Goal: Task Accomplishment & Management: Manage account settings

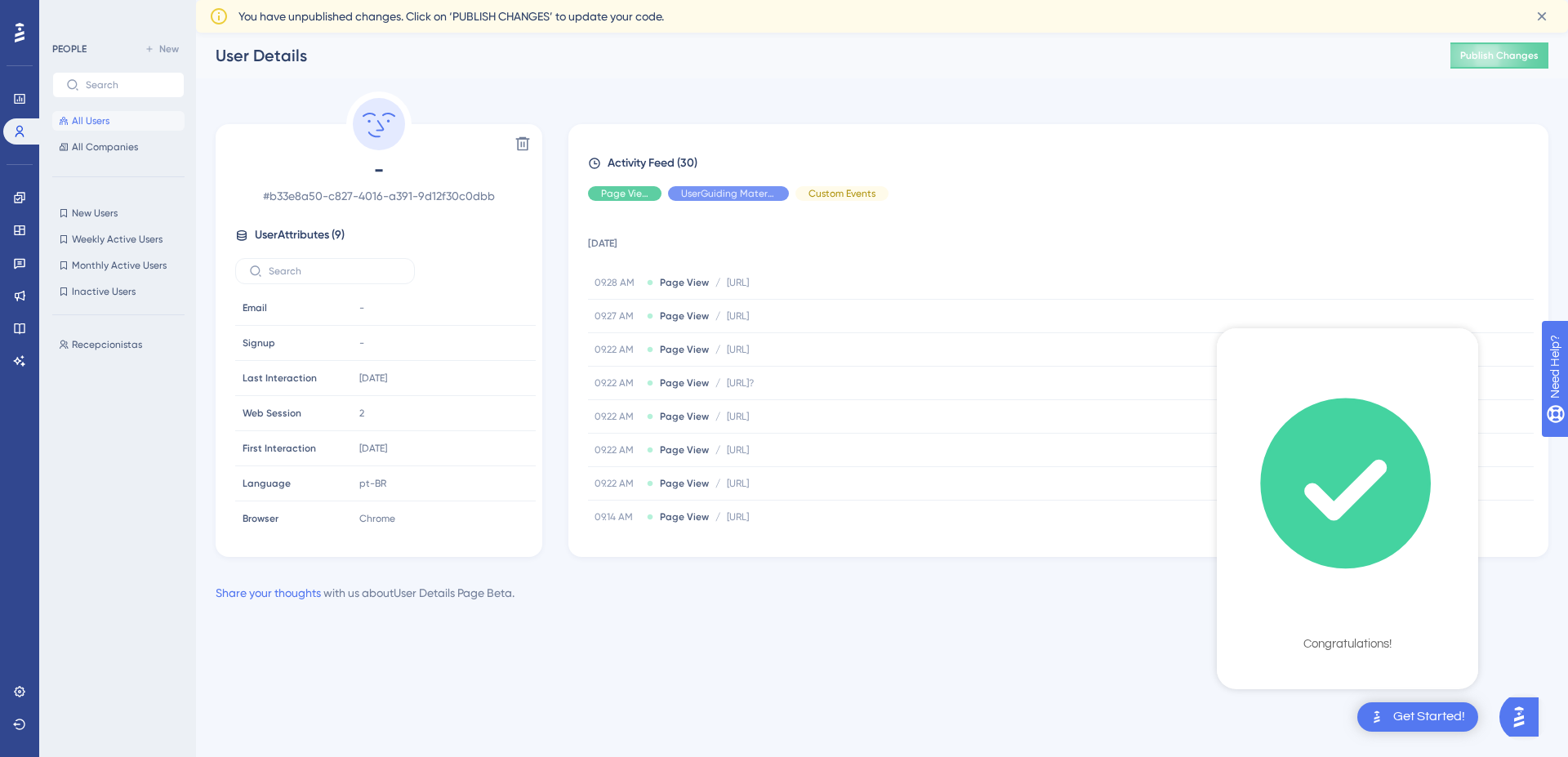
click at [1355, 530] on icon "checklist loading" at bounding box center [1345, 483] width 168 height 168
click at [1352, 656] on div "Checklist Completed Congratulations!" at bounding box center [1347, 506] width 261 height 356
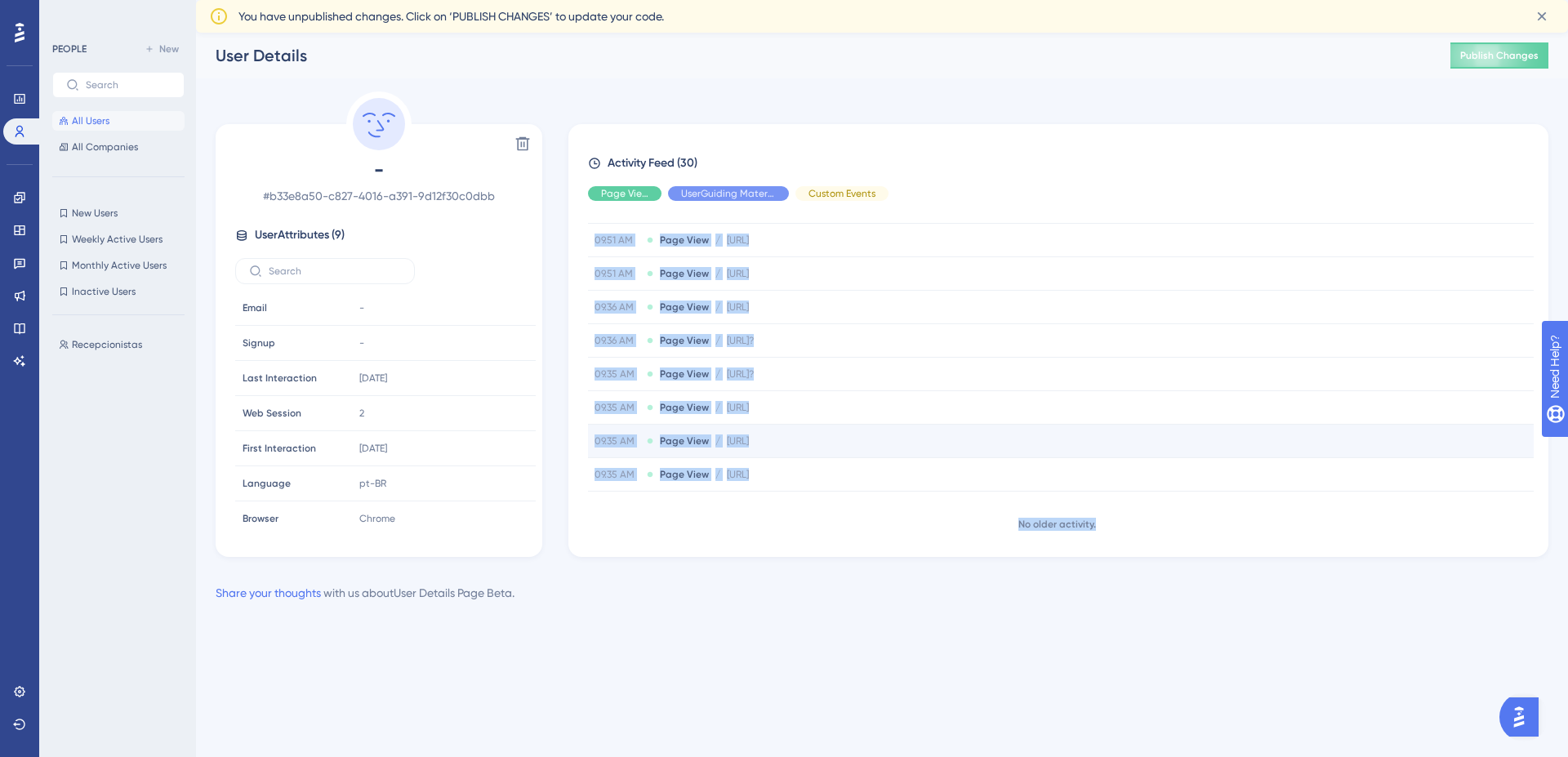
drag, startPoint x: 1388, startPoint y: 488, endPoint x: 1247, endPoint y: 433, distance: 151.3
click at [1413, 567] on div "Delete - # b33e8a50-c827-4016-a391-9d12f30c0dbb User Attributes ( 9 ) Email Ema…" at bounding box center [882, 347] width 1333 height 511
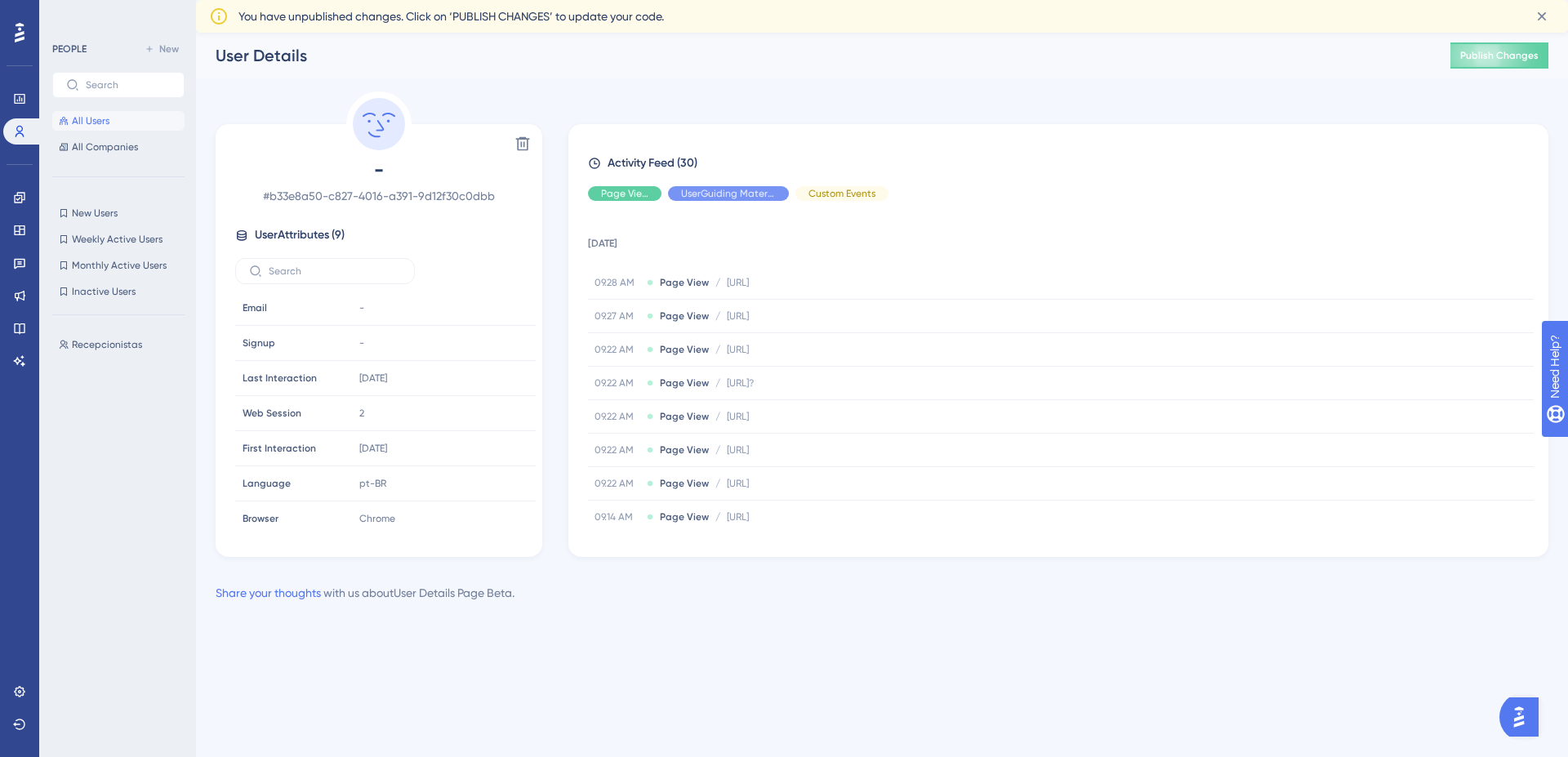
click at [1043, 136] on div "Activity Feed (30) Page View UserGuiding Material Custom Events 19 September 20…" at bounding box center [1058, 341] width 979 height 433
click at [122, 129] on button "All Users" at bounding box center [118, 120] width 132 height 19
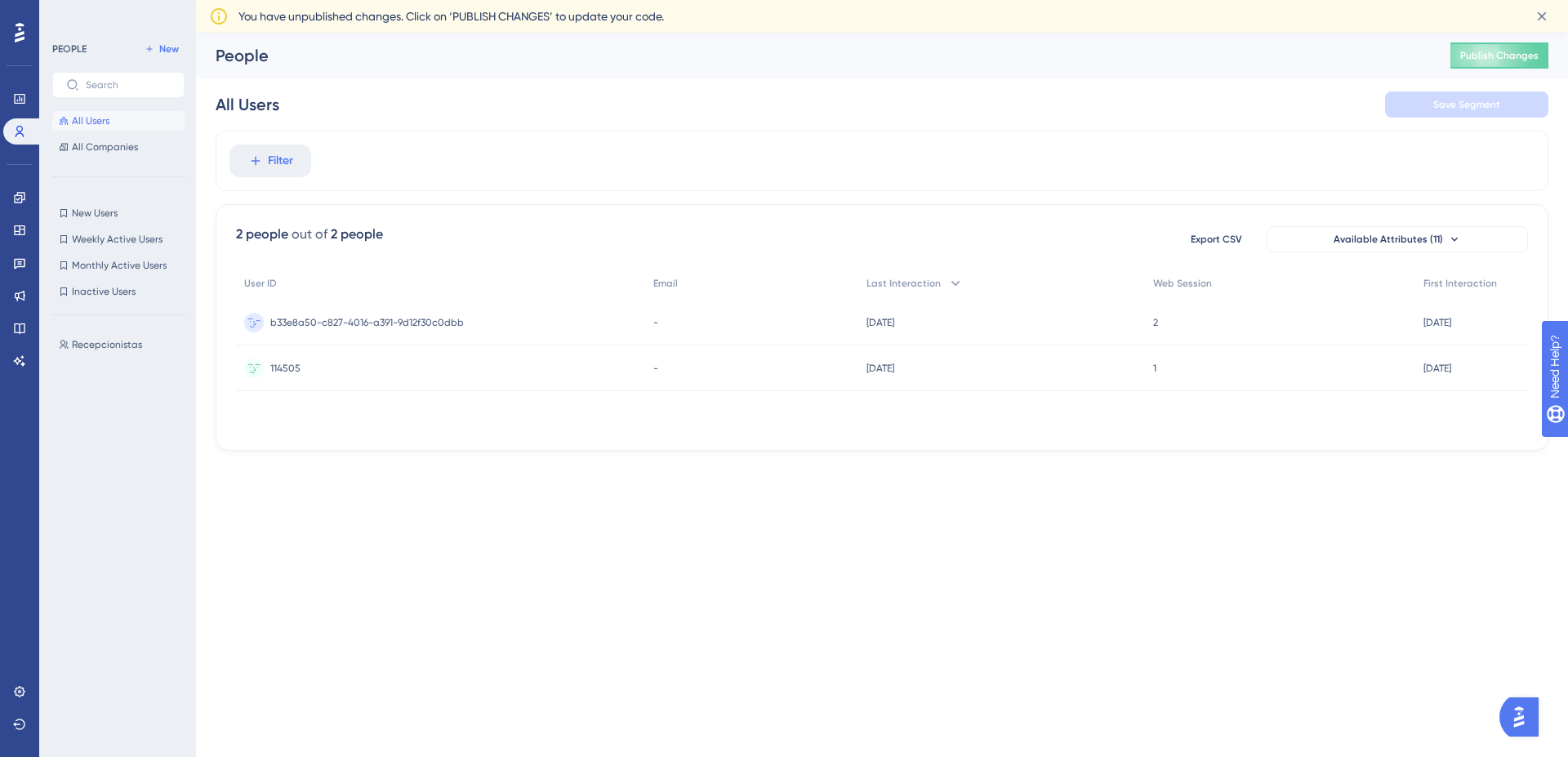
click at [449, 322] on span "b33e8a50-c827-4016-a391-9d12f30c0dbb" at bounding box center [367, 322] width 193 height 13
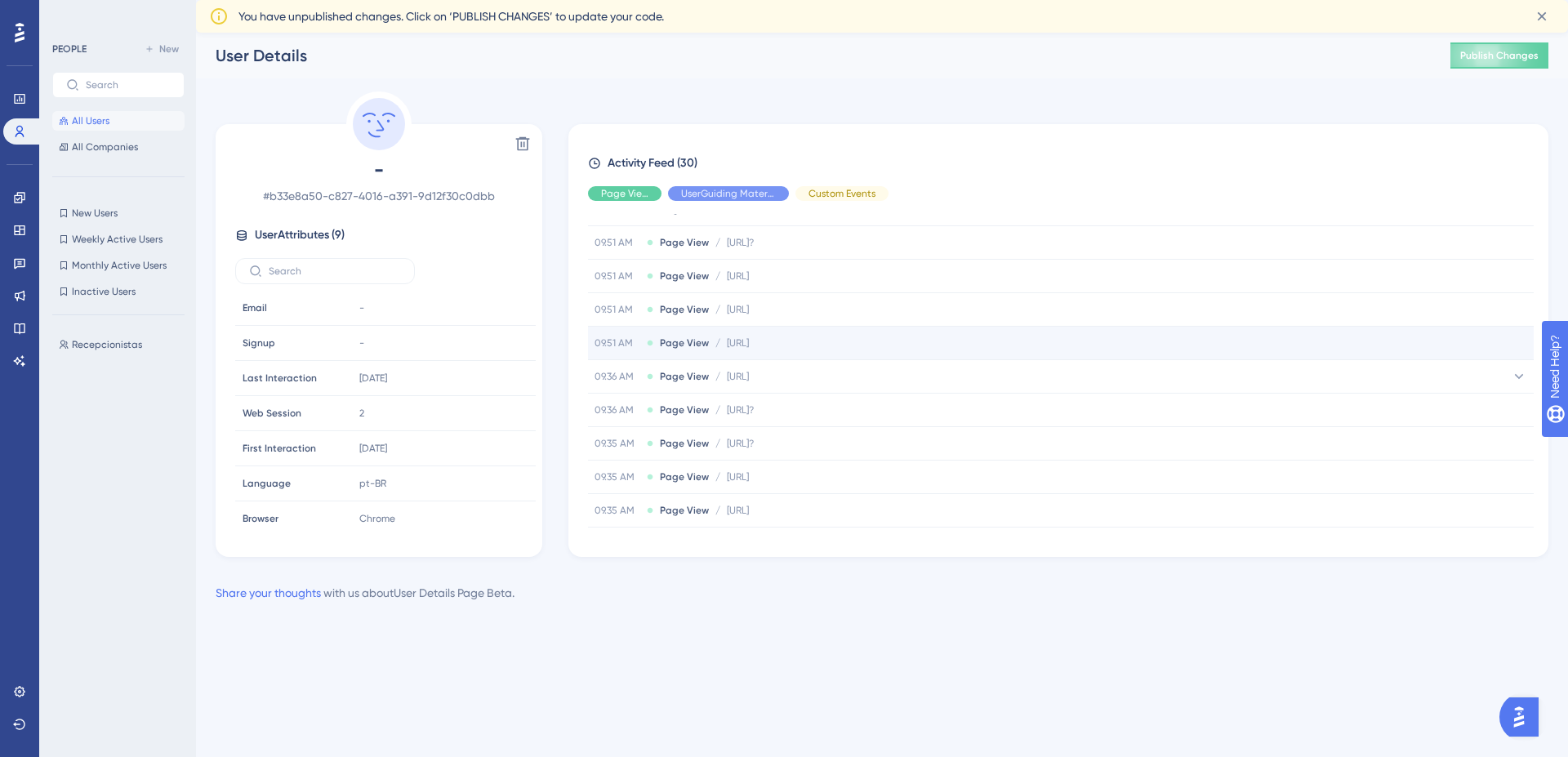
scroll to position [831, 0]
click at [136, 122] on button "All Users" at bounding box center [118, 120] width 132 height 19
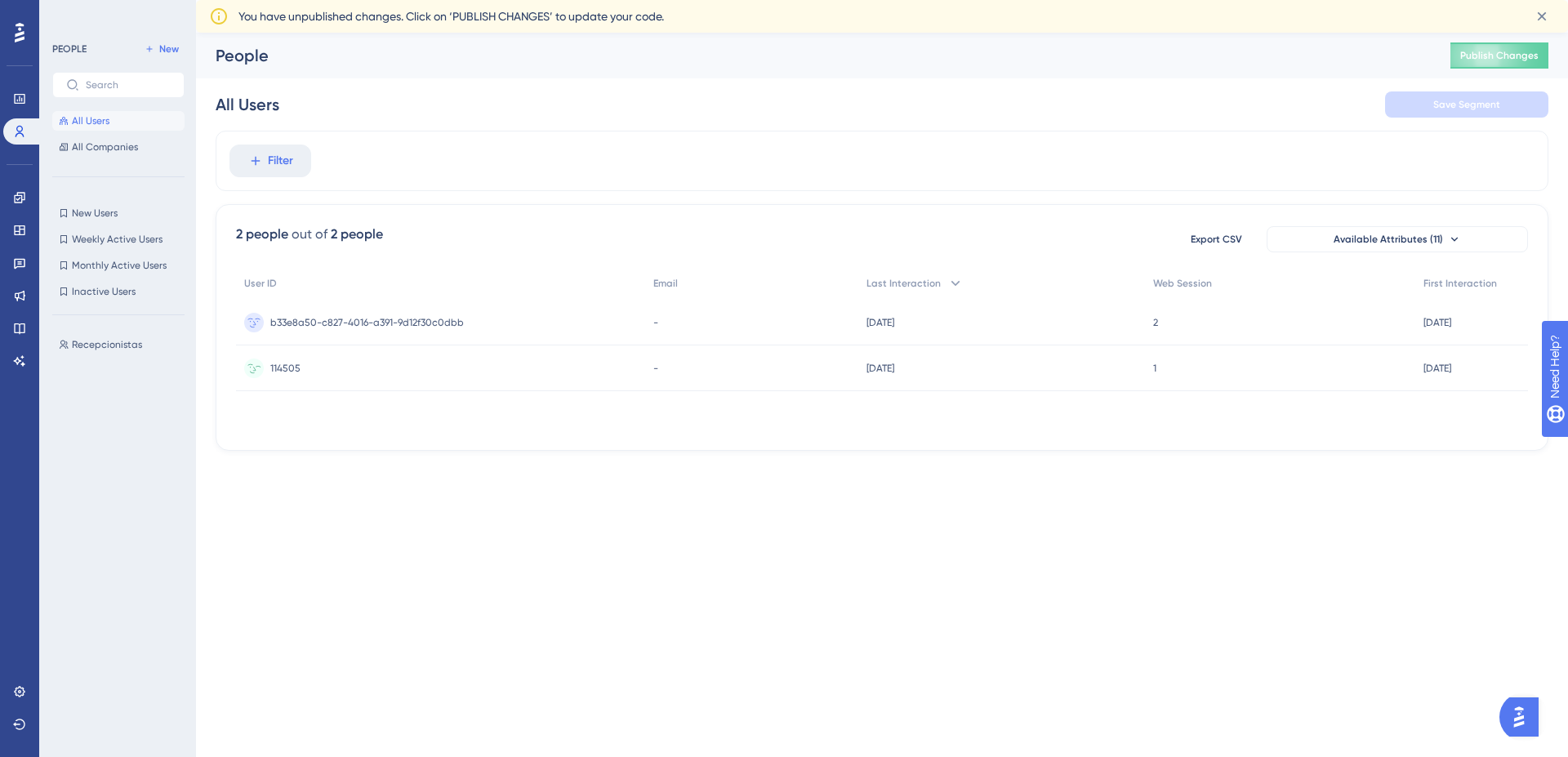
click at [300, 370] on div "114505 114505" at bounding box center [441, 367] width 409 height 45
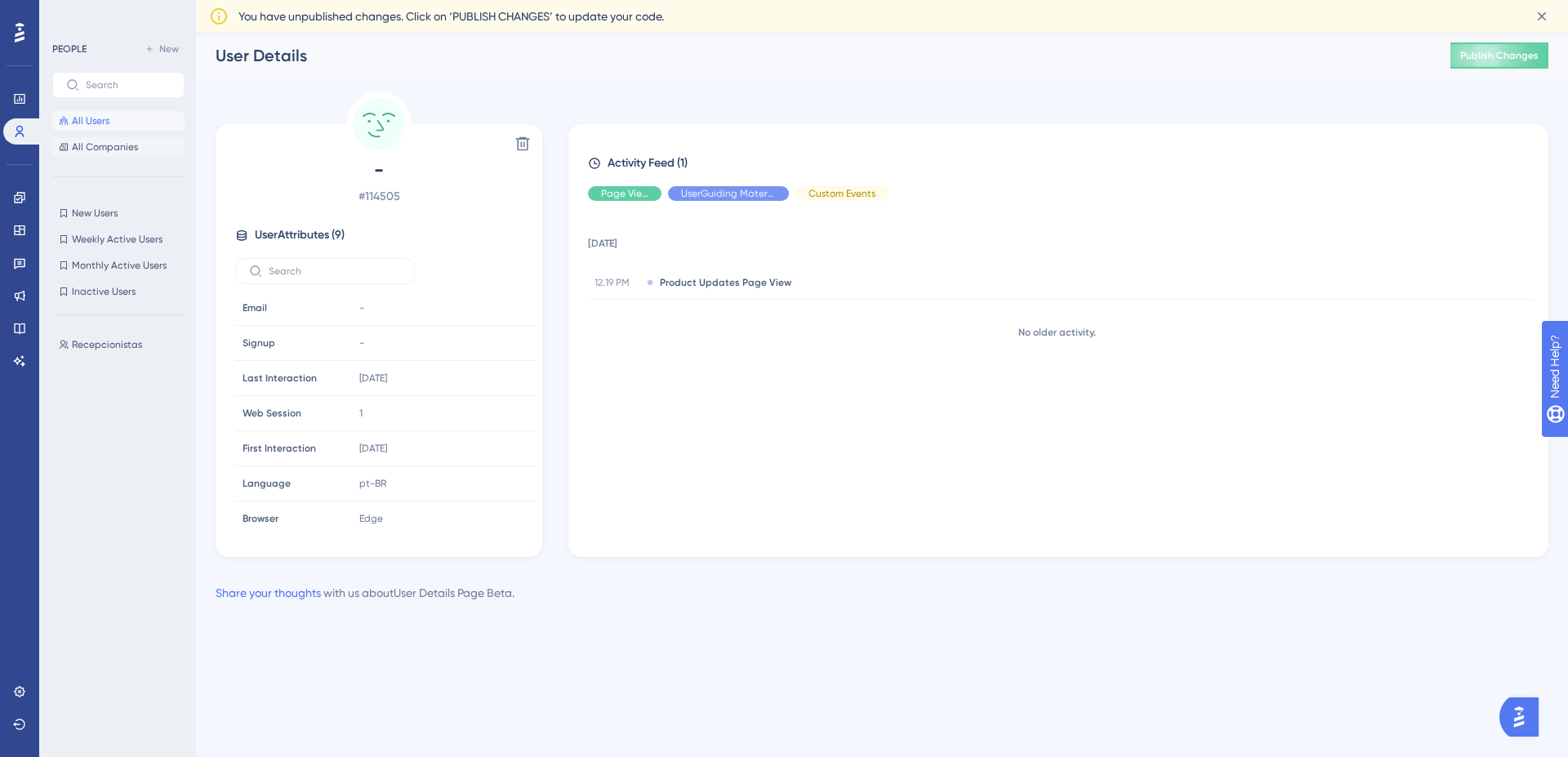
click at [135, 142] on span "All Companies" at bounding box center [105, 147] width 66 height 13
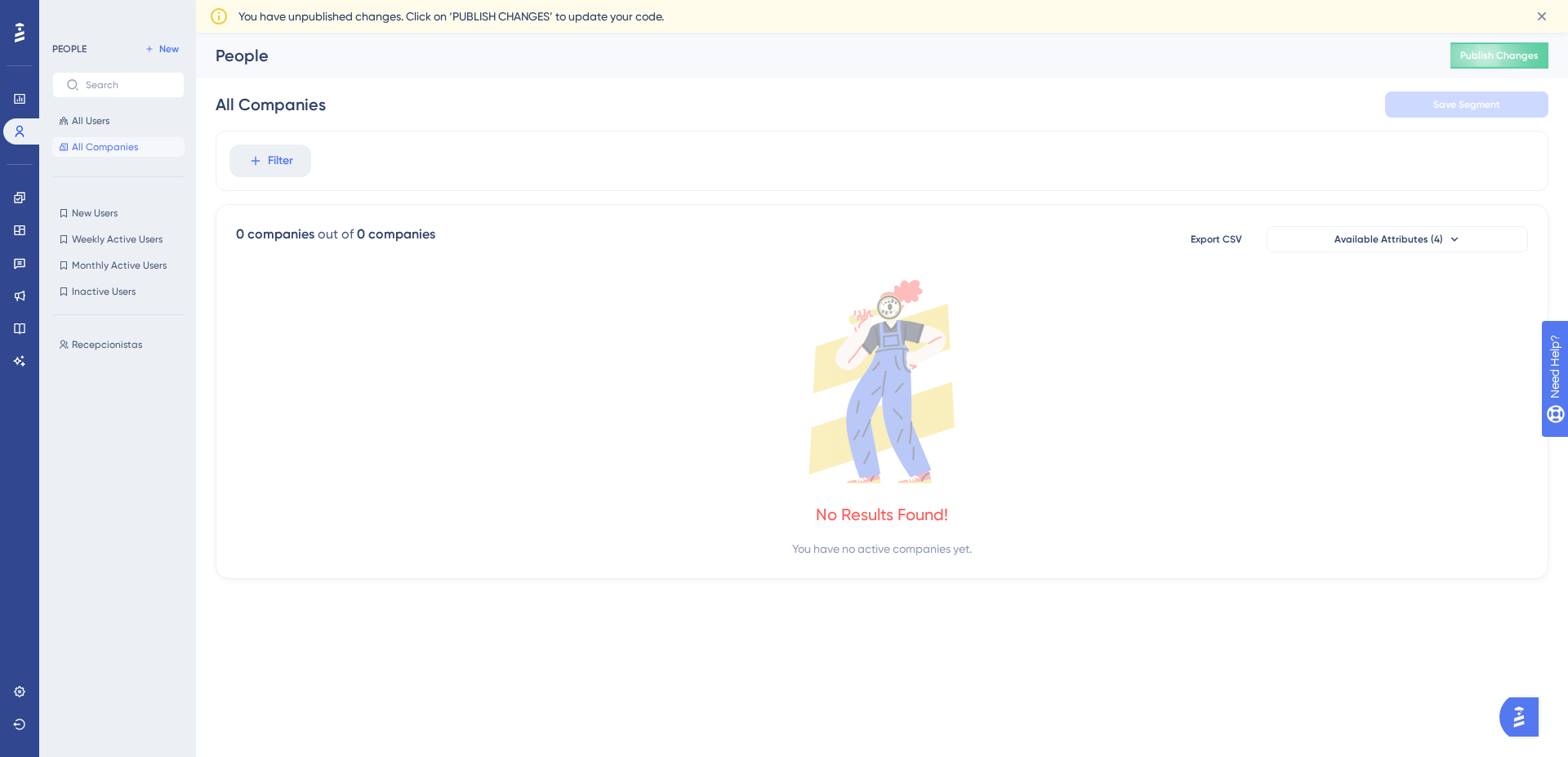
click at [132, 139] on button "All Companies" at bounding box center [118, 146] width 132 height 19
click at [240, 350] on icon at bounding box center [881, 382] width 1291 height 204
click at [61, 130] on button "All Users" at bounding box center [118, 120] width 132 height 19
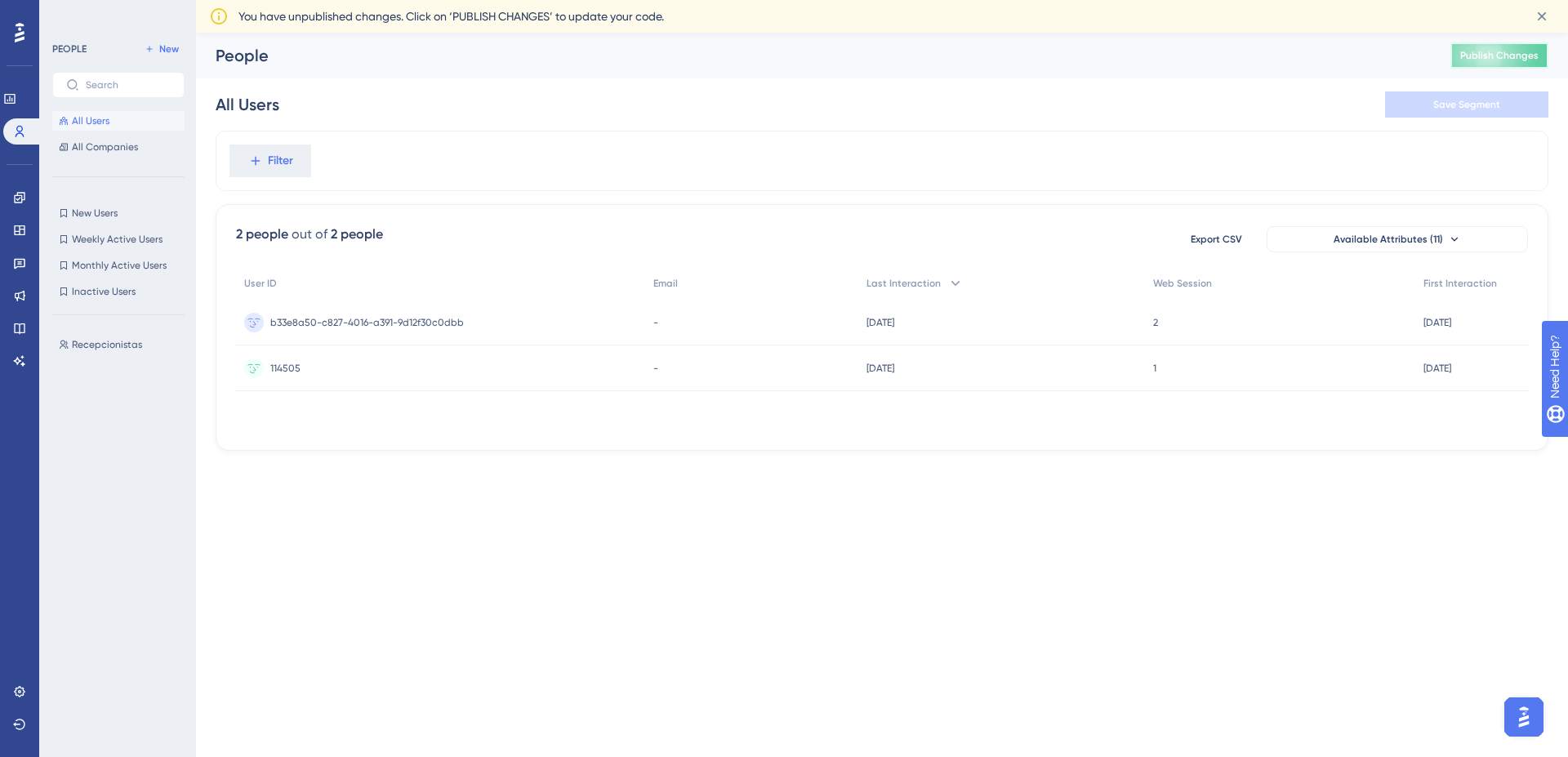
click at [1471, 58] on span "Publish Changes" at bounding box center [1499, 56] width 79 height 13
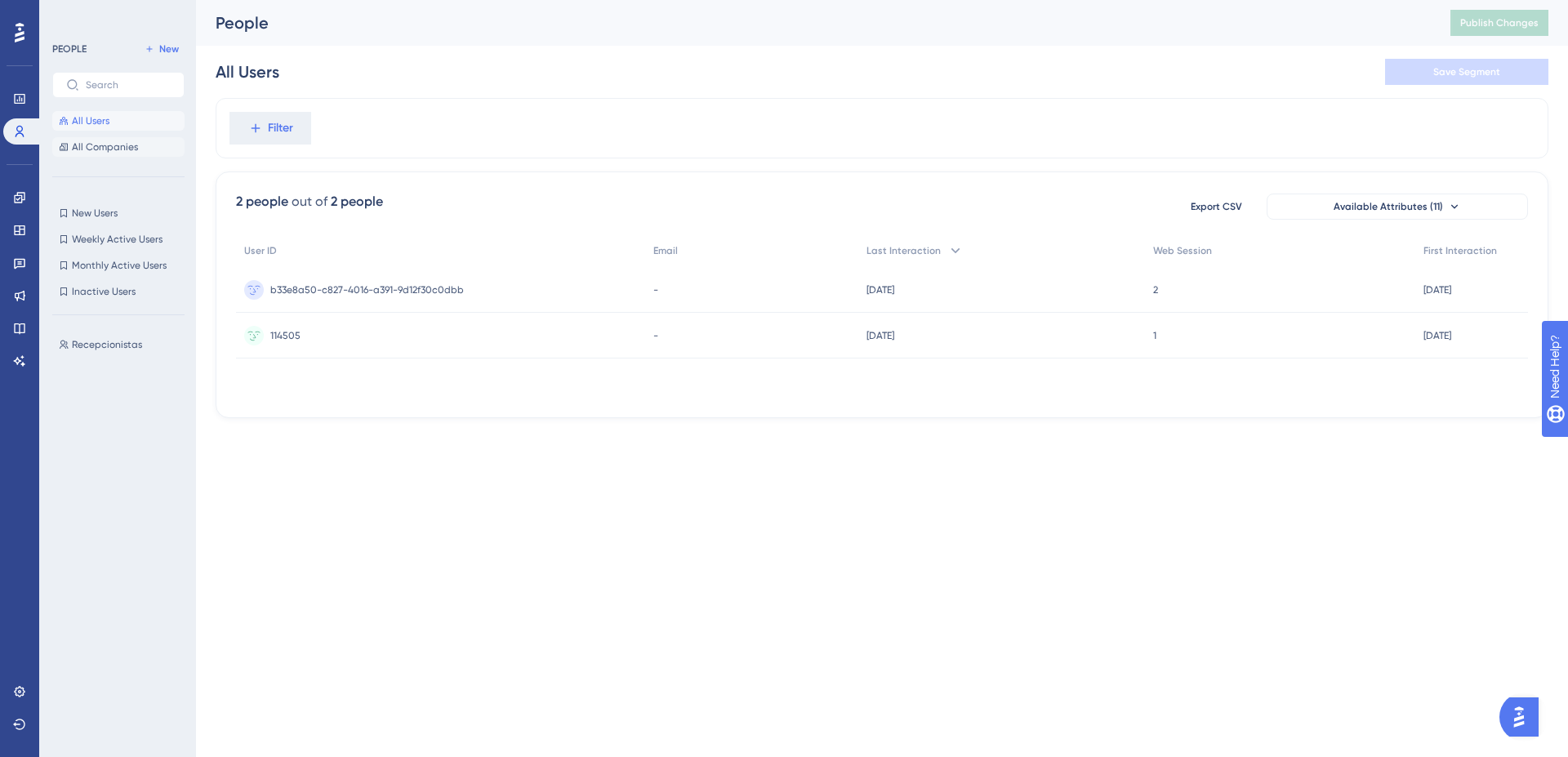
click at [97, 146] on span "All Companies" at bounding box center [105, 147] width 66 height 13
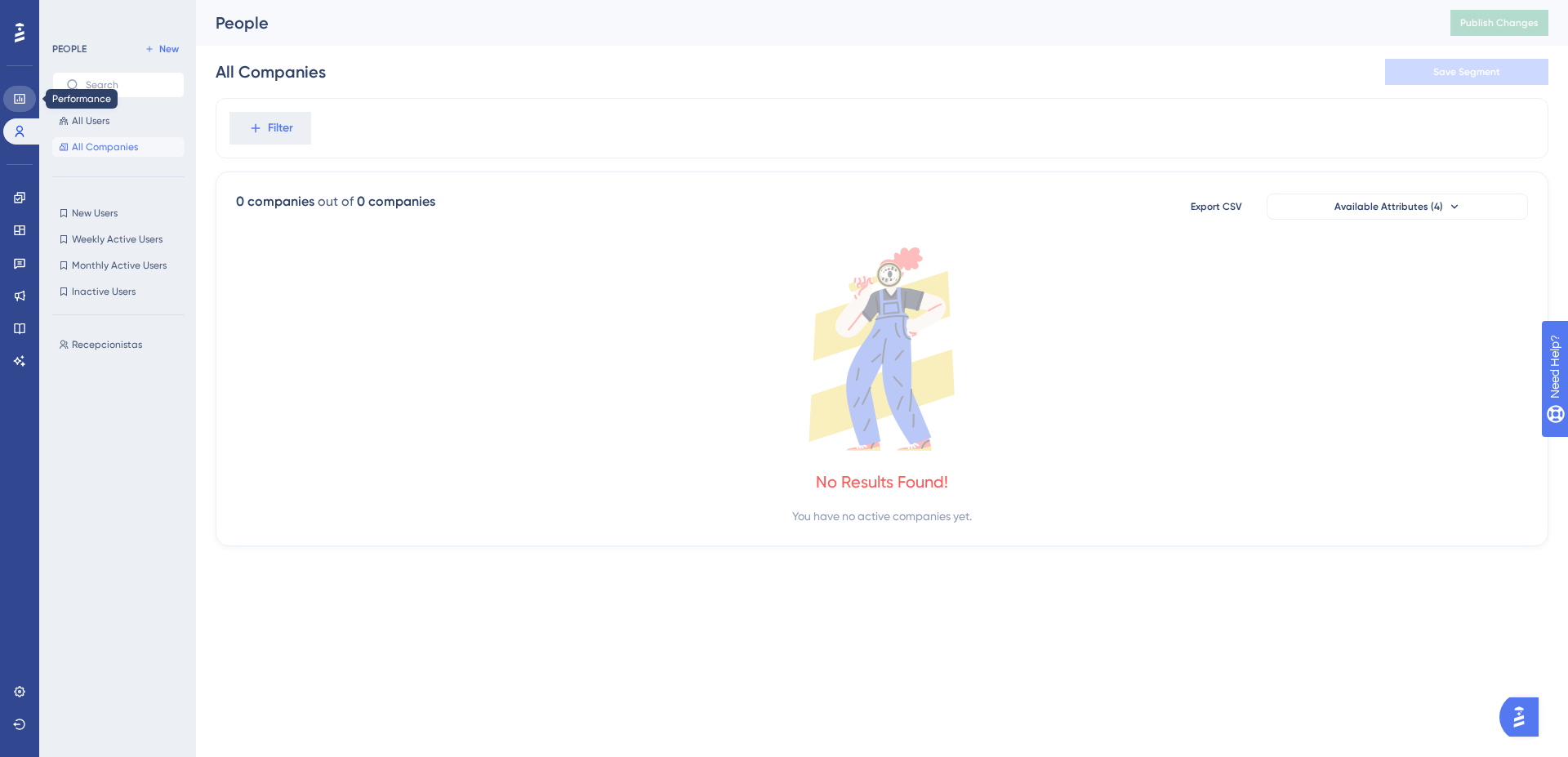
click at [24, 93] on icon at bounding box center [19, 99] width 13 height 13
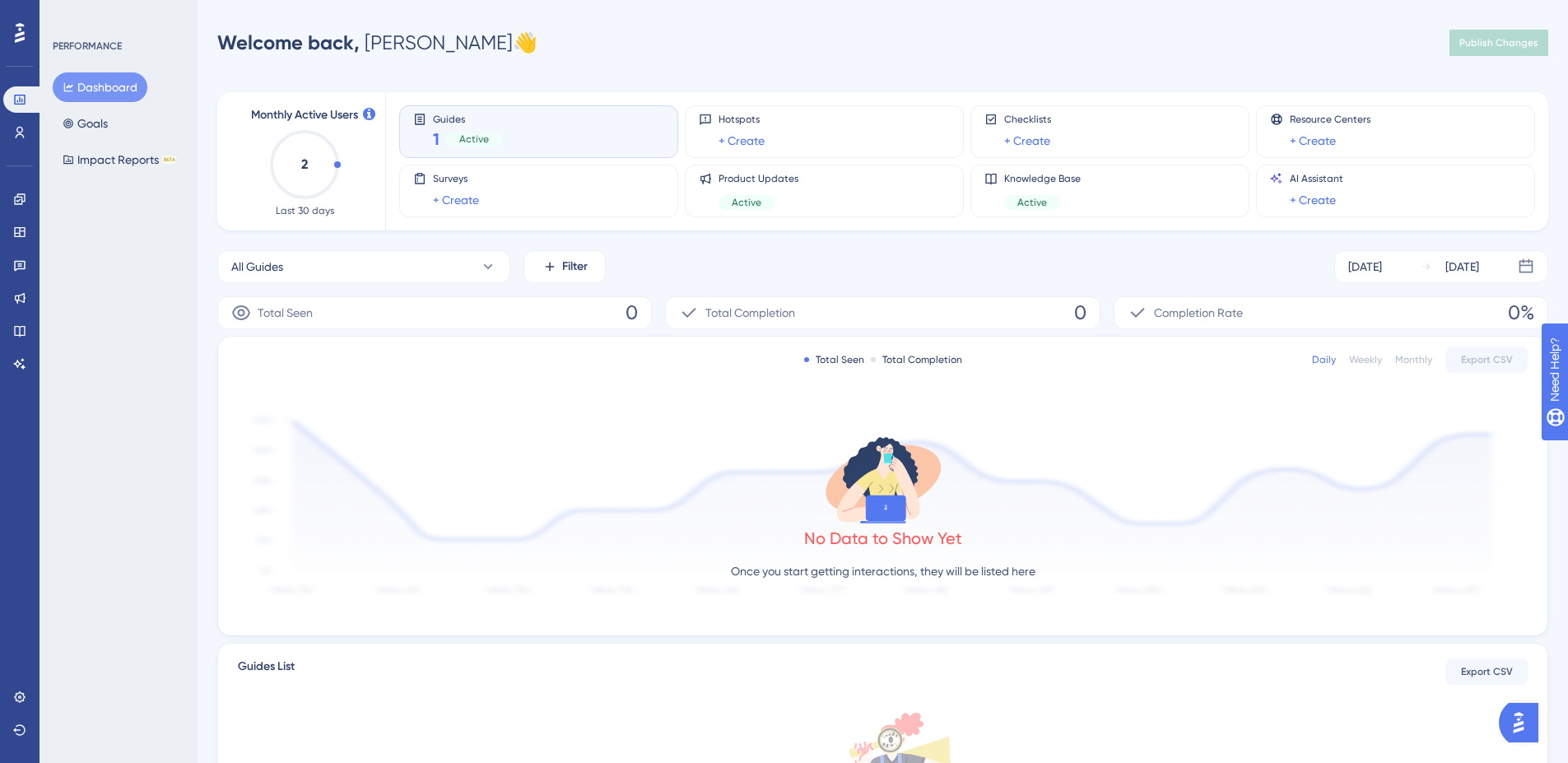
click at [562, 135] on div "Guides 1 Active" at bounding box center [539, 132] width 251 height 38
click at [304, 167] on text "2" at bounding box center [304, 164] width 7 height 16
click at [101, 163] on button "Impact Reports BETA" at bounding box center [119, 160] width 134 height 30
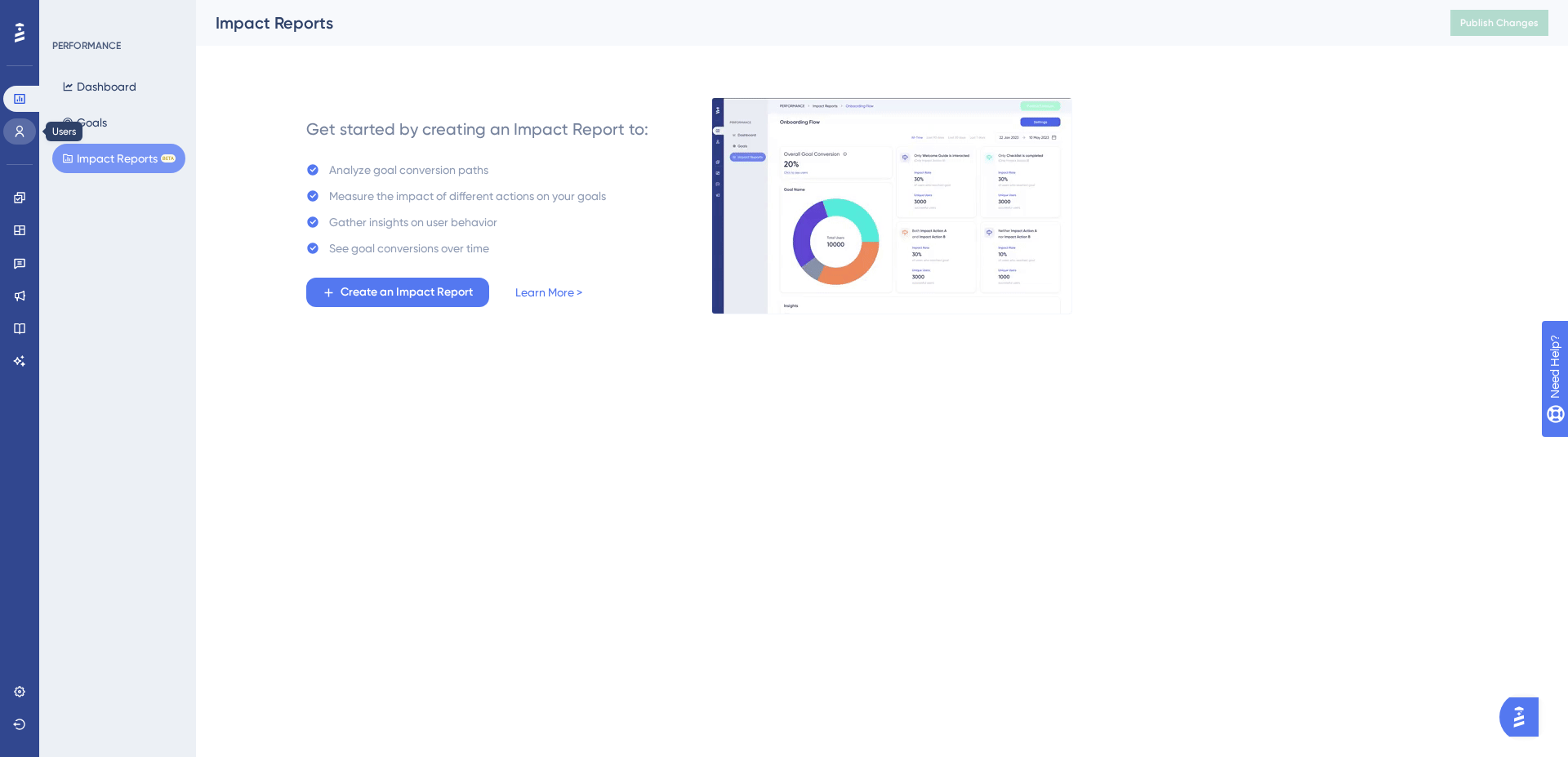
click at [11, 133] on link at bounding box center [19, 131] width 32 height 26
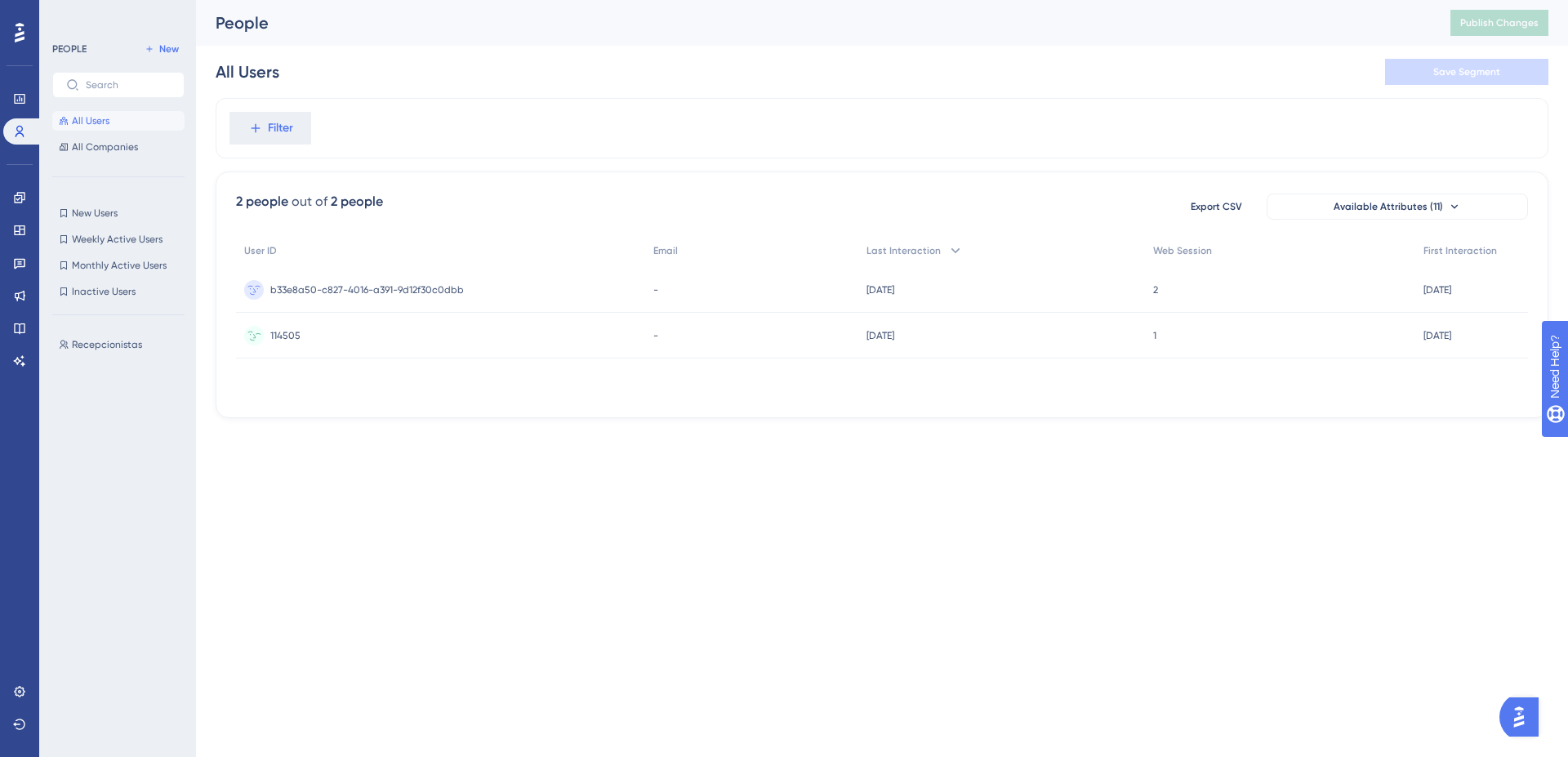
click at [378, 328] on div "114505 114505" at bounding box center [441, 335] width 409 height 45
